Goal: Task Accomplishment & Management: Manage account settings

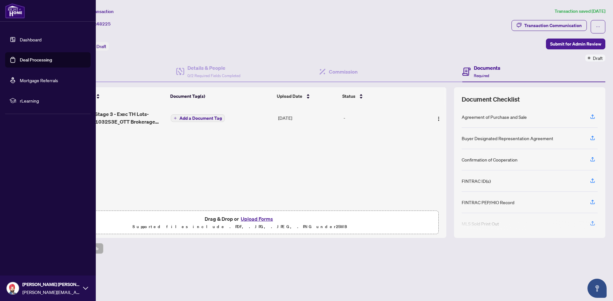
click at [22, 40] on link "Dashboard" at bounding box center [31, 40] width 22 height 6
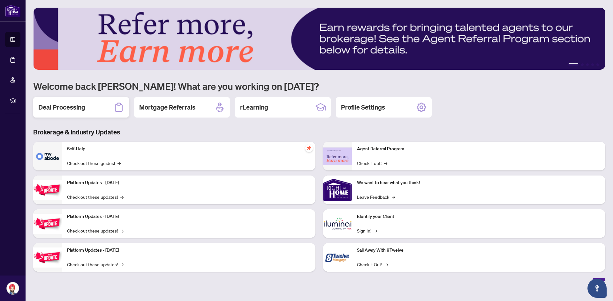
click at [81, 104] on h2 "Deal Processing" at bounding box center [61, 107] width 47 height 9
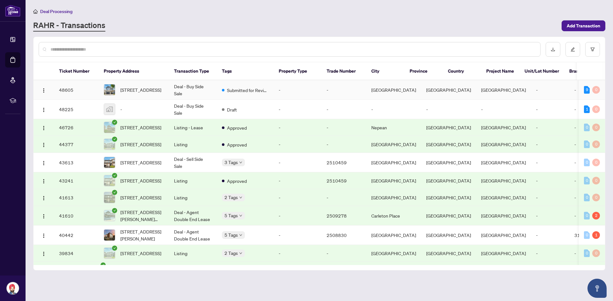
click at [241, 91] on span "Submitted for Review" at bounding box center [247, 90] width 41 height 7
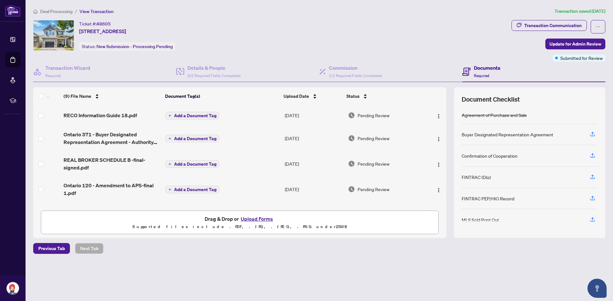
click at [258, 217] on button "Upload Forms" at bounding box center [257, 219] width 36 height 8
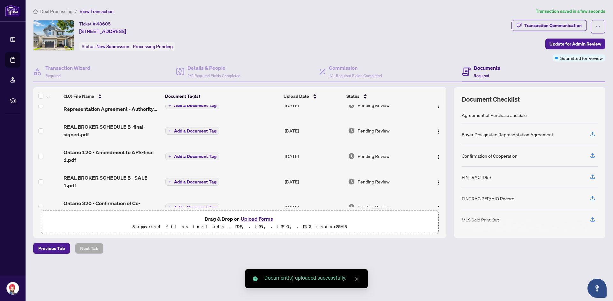
scroll to position [136, 0]
